Goal: Task Accomplishment & Management: Manage account settings

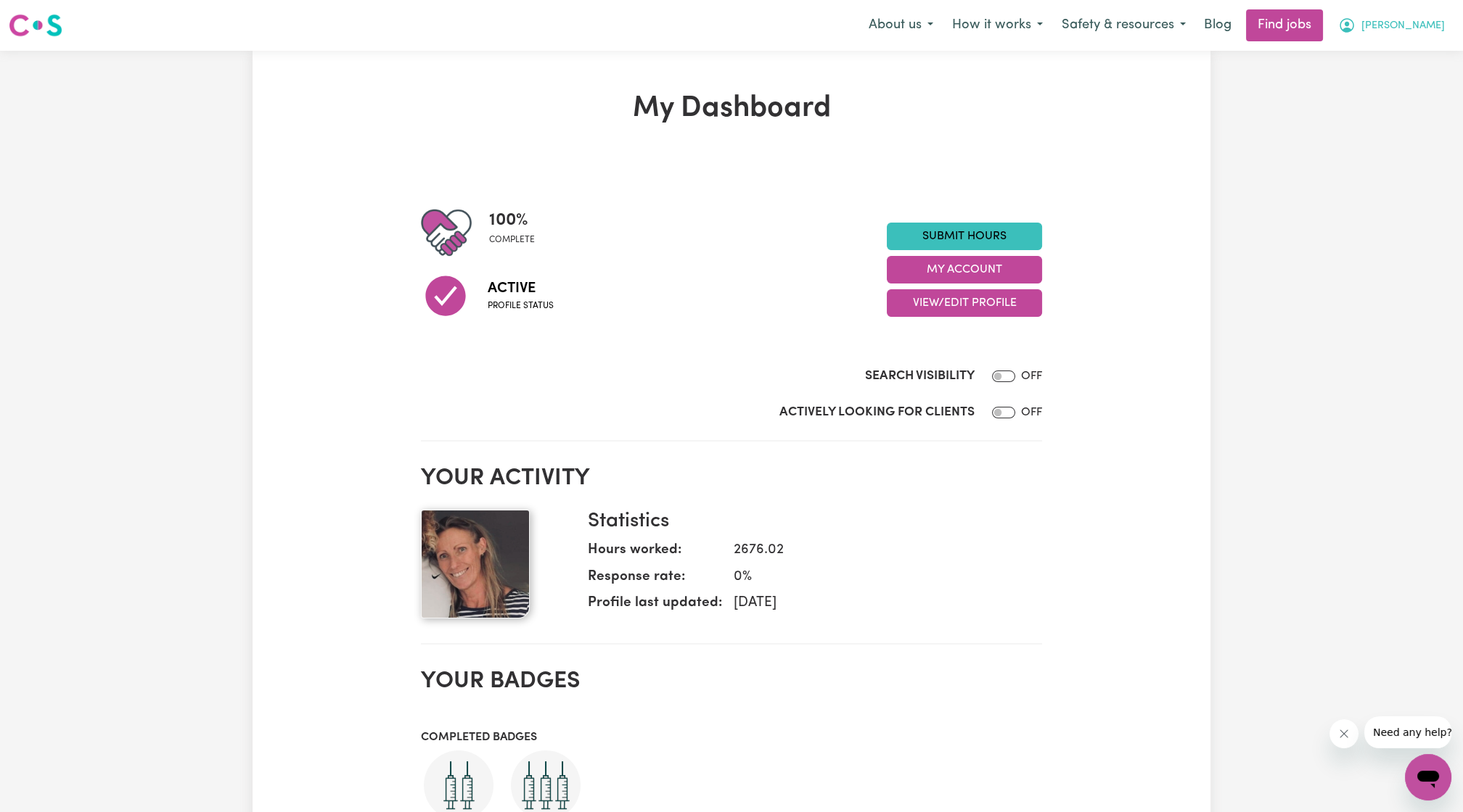
click at [1423, 36] on button "[PERSON_NAME]" at bounding box center [1391, 26] width 126 height 31
click at [1389, 102] on link "Logout" at bounding box center [1396, 111] width 114 height 28
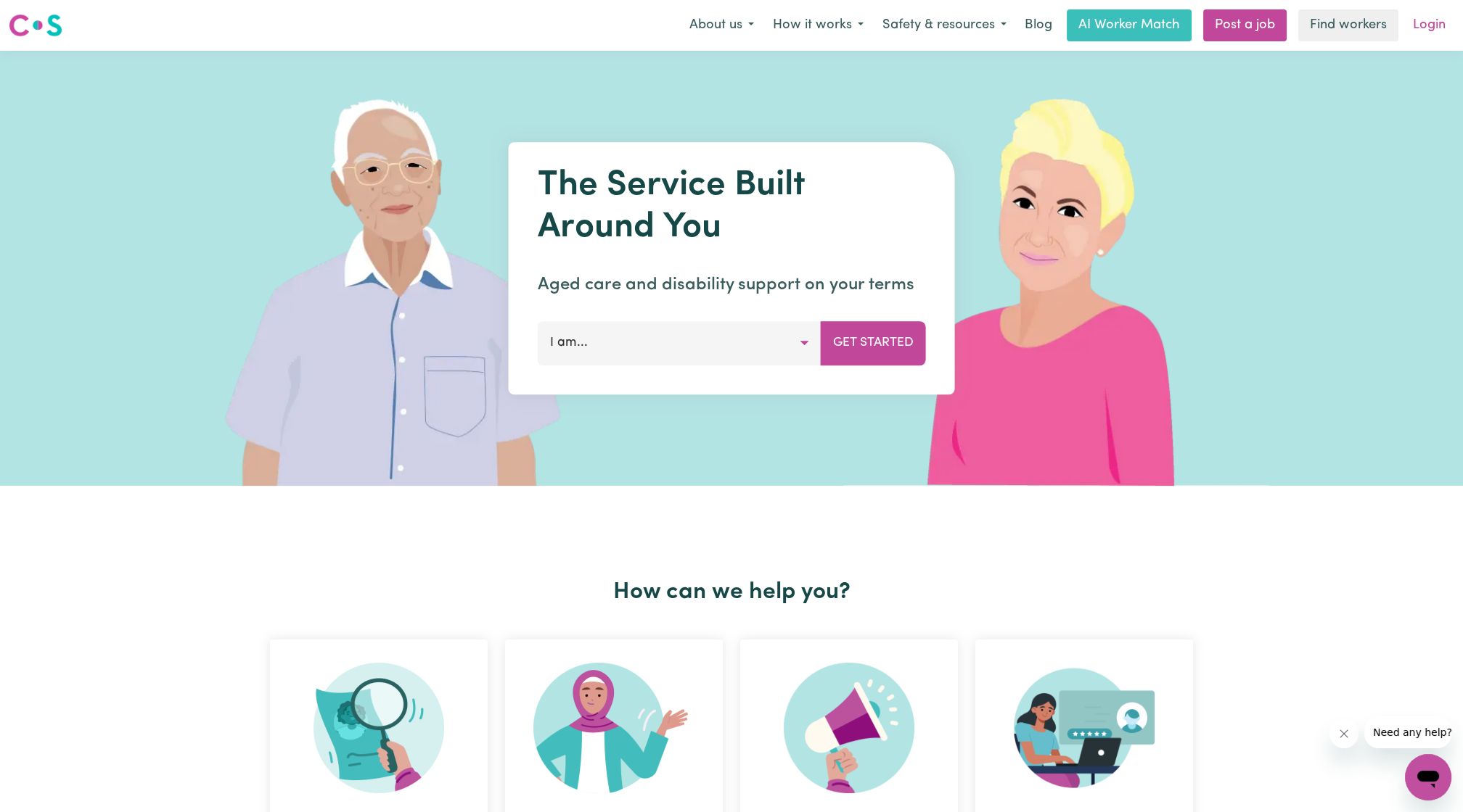
click at [1447, 31] on link "Login" at bounding box center [1428, 25] width 50 height 32
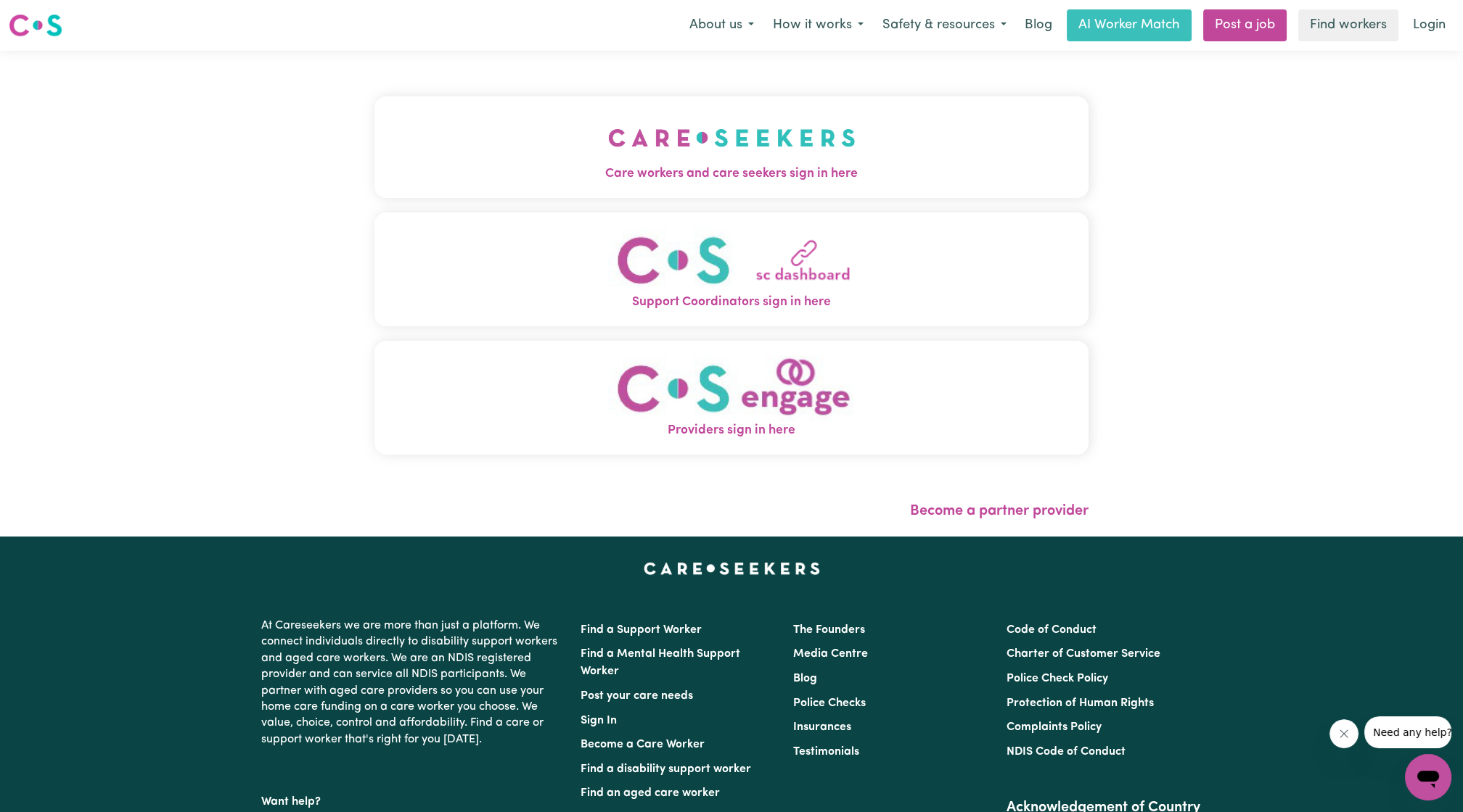
click at [643, 115] on img "Care workers and care seekers sign in here" at bounding box center [731, 137] width 247 height 54
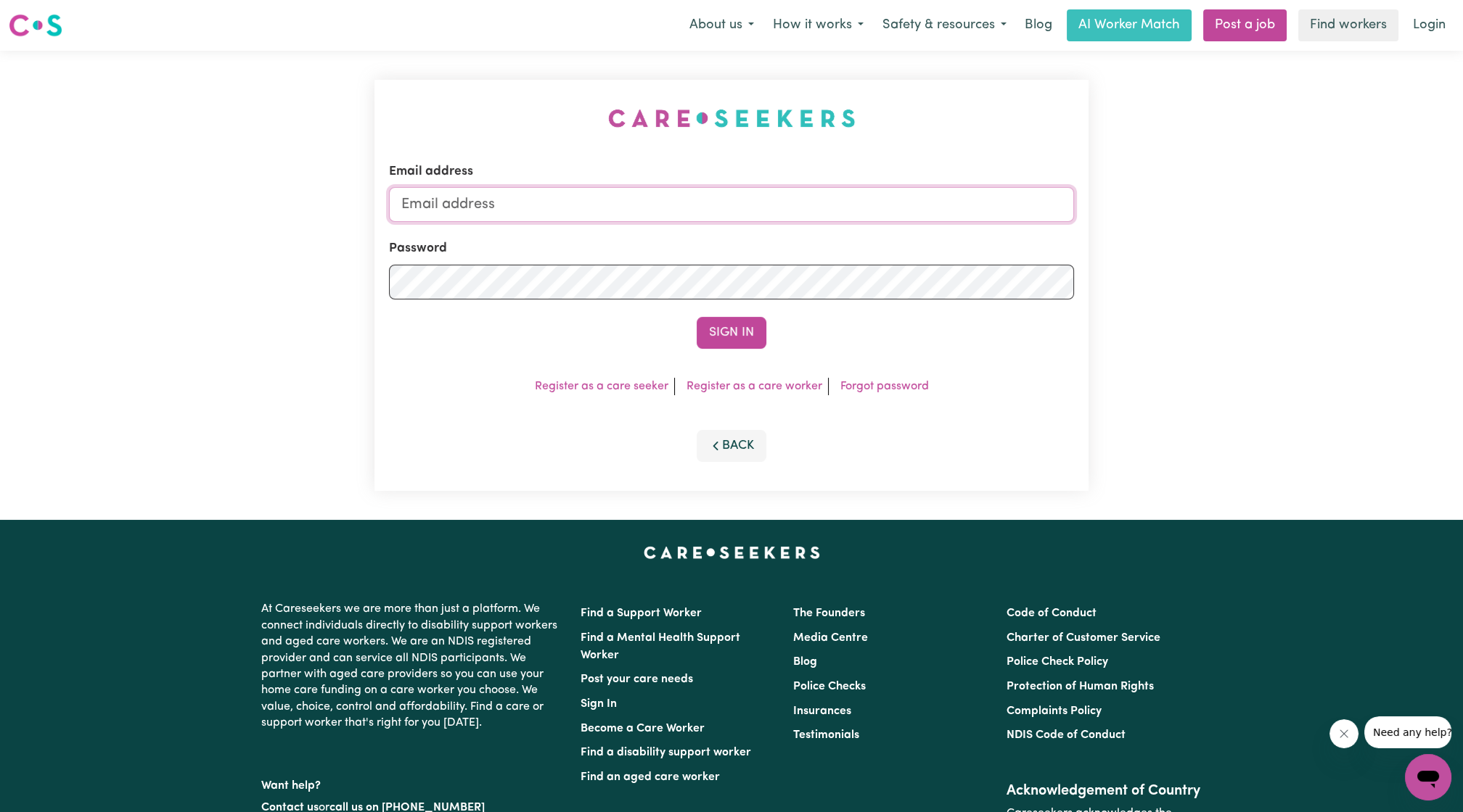
click at [700, 214] on input "Email address" at bounding box center [732, 205] width 684 height 35
drag, startPoint x: 473, startPoint y: 197, endPoint x: 780, endPoint y: 229, distance: 308.7
click at [779, 230] on form "Email address [EMAIL_ADDRESS][PERSON_NAME][DOMAIN_NAME] Password Sign In" at bounding box center [732, 256] width 684 height 186
type input "superuser~[EMAIL_ADDRESS][DOMAIN_NAME]"
click at [738, 329] on button "Sign In" at bounding box center [732, 332] width 69 height 32
